Goal: Information Seeking & Learning: Find specific fact

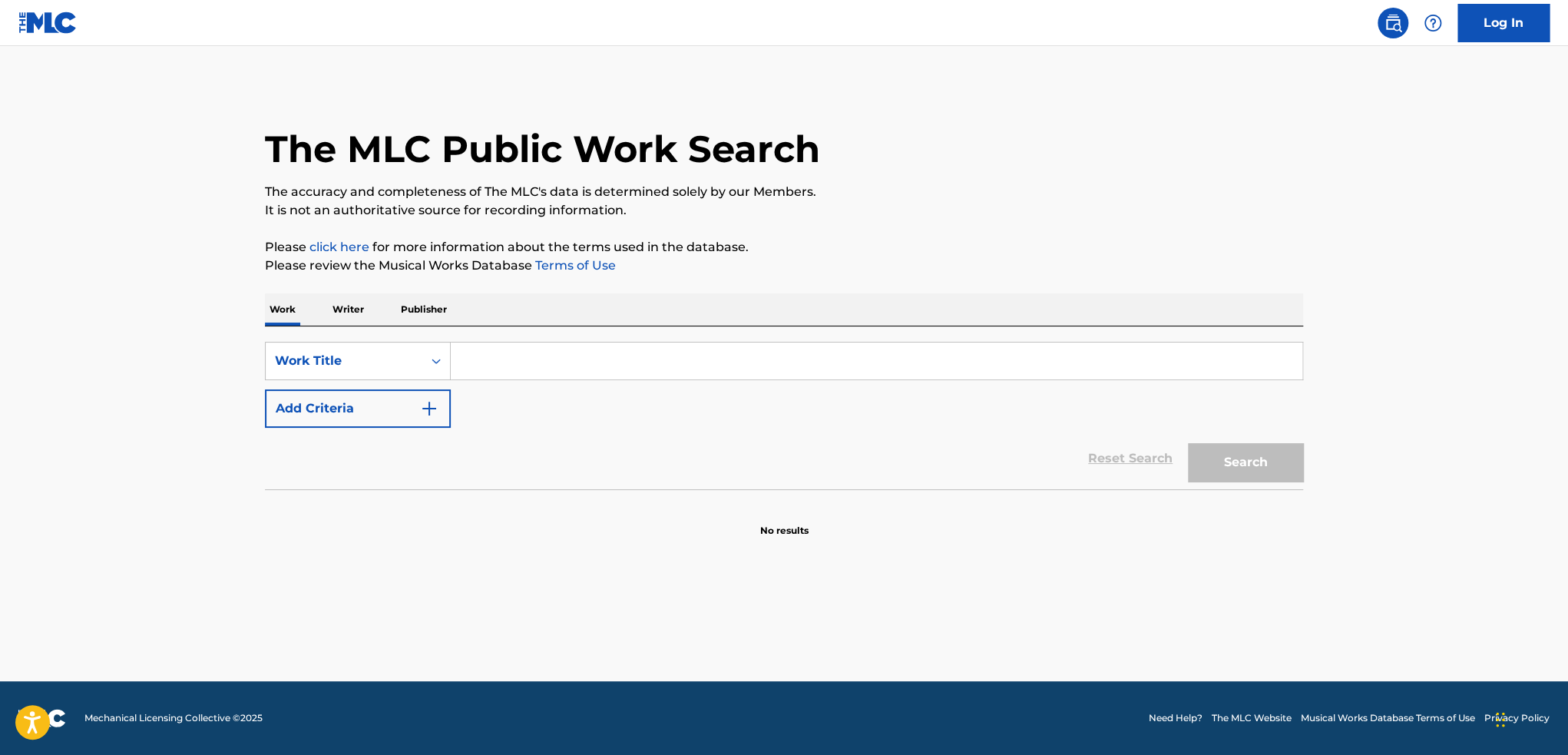
click at [624, 359] on input "Search Form" at bounding box center [877, 361] width 852 height 37
drag, startPoint x: 579, startPoint y: 356, endPoint x: 604, endPoint y: 368, distance: 27.7
click at [593, 365] on input "Search Form" at bounding box center [877, 361] width 852 height 37
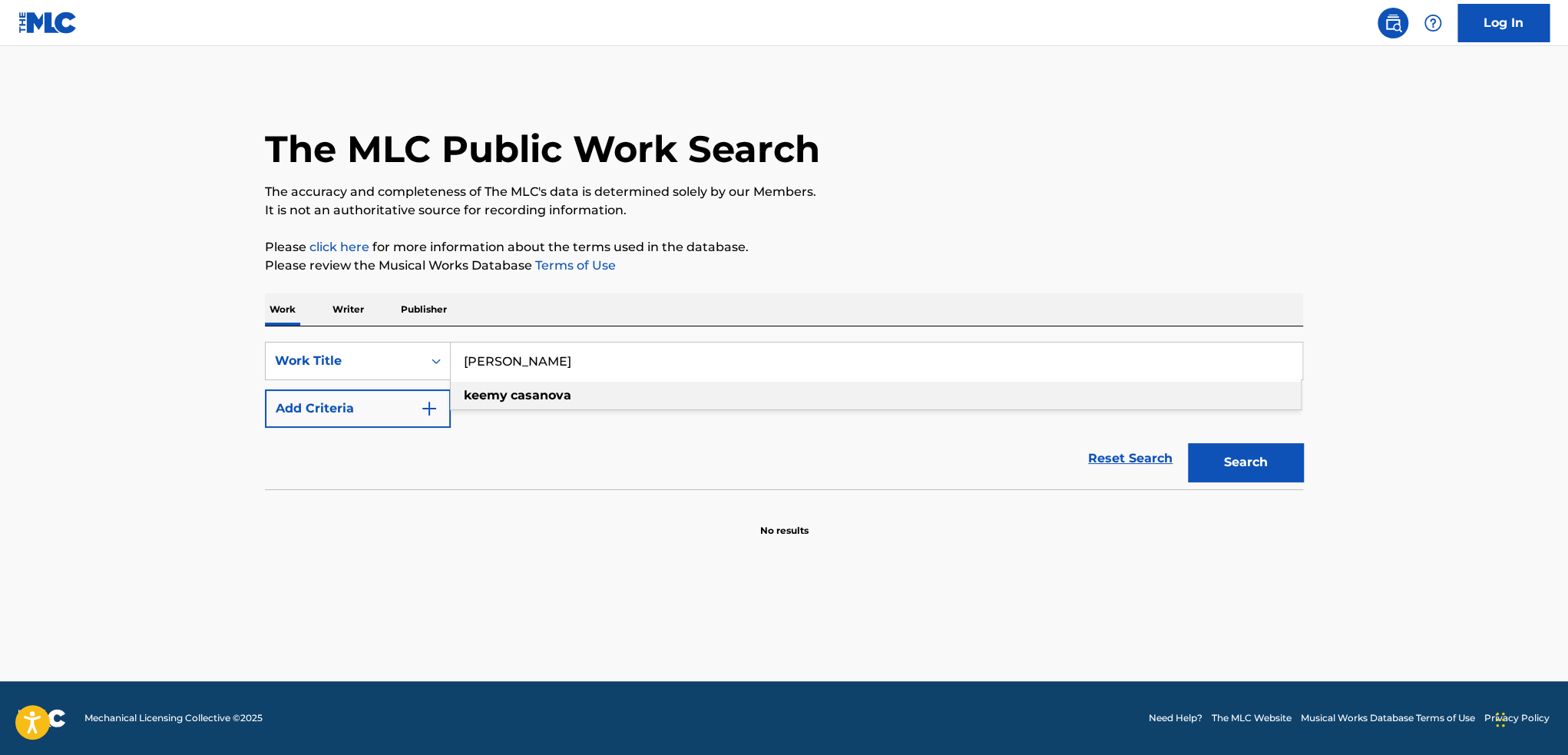
type input "[PERSON_NAME]"
click at [539, 398] on strong "casanova" at bounding box center [541, 394] width 61 height 15
click at [1272, 469] on button "Search" at bounding box center [1245, 462] width 115 height 38
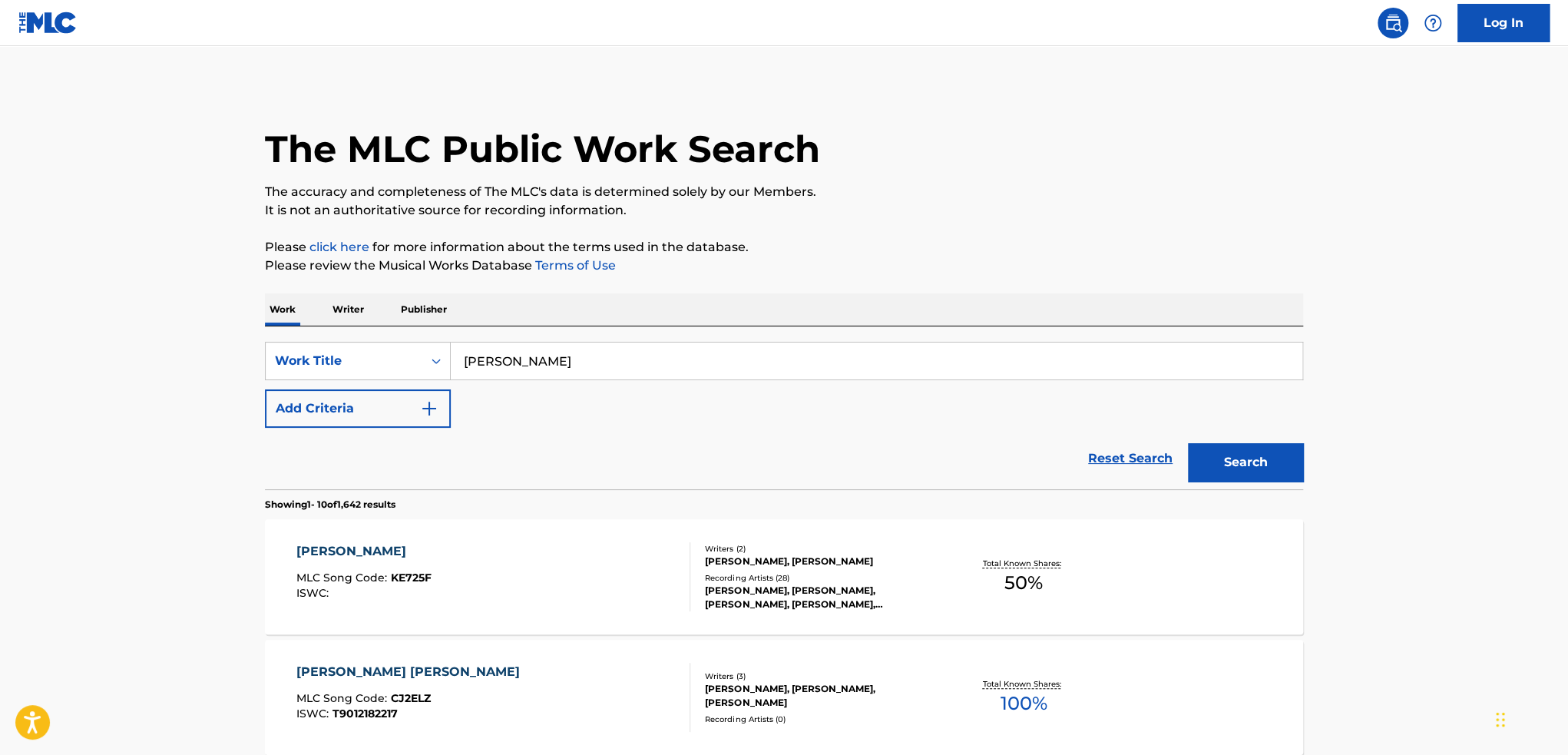
click at [643, 566] on div "[PERSON_NAME] MLC Song Code : KE725F ISWC :" at bounding box center [493, 576] width 395 height 69
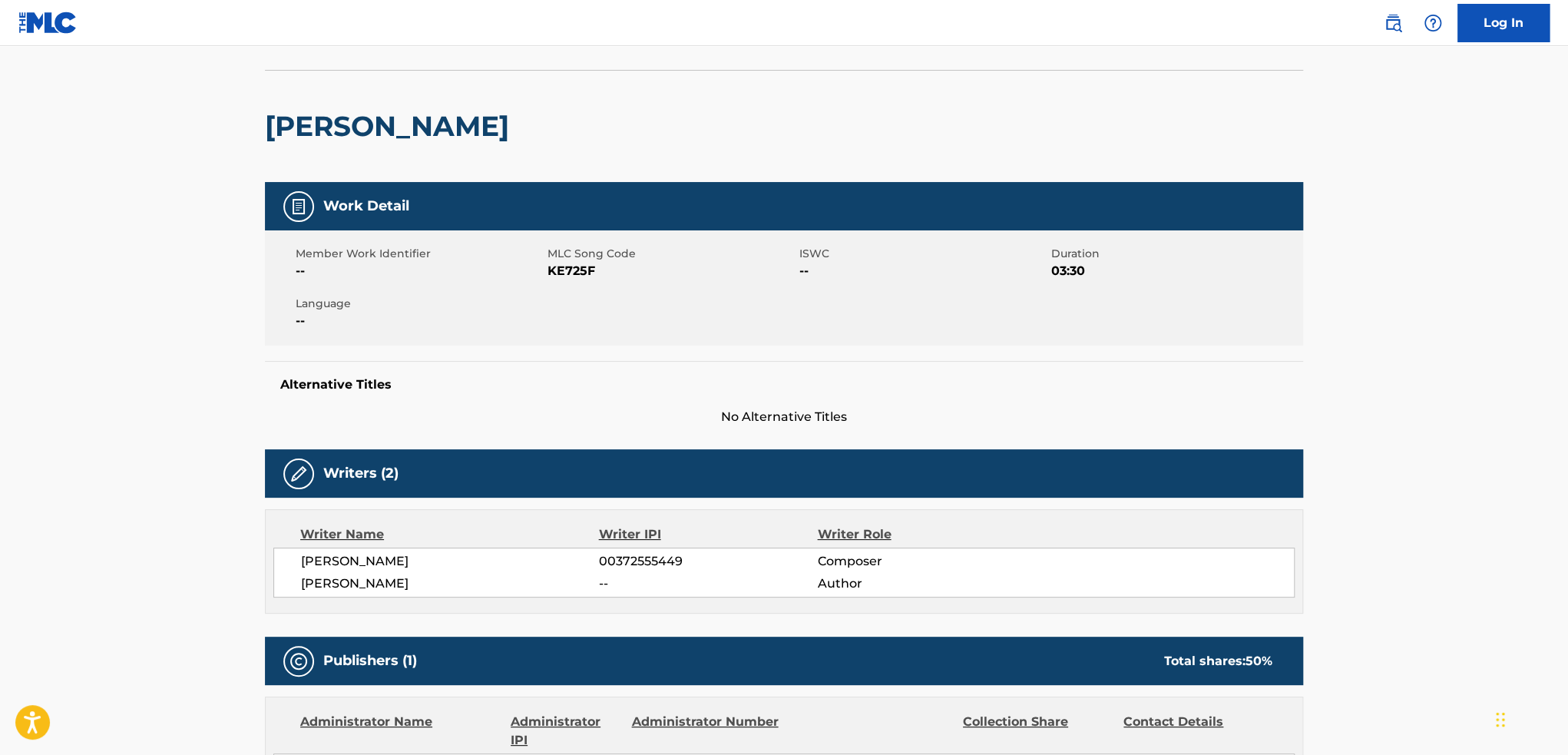
scroll to position [77, 0]
